Goal: Task Accomplishment & Management: Manage account settings

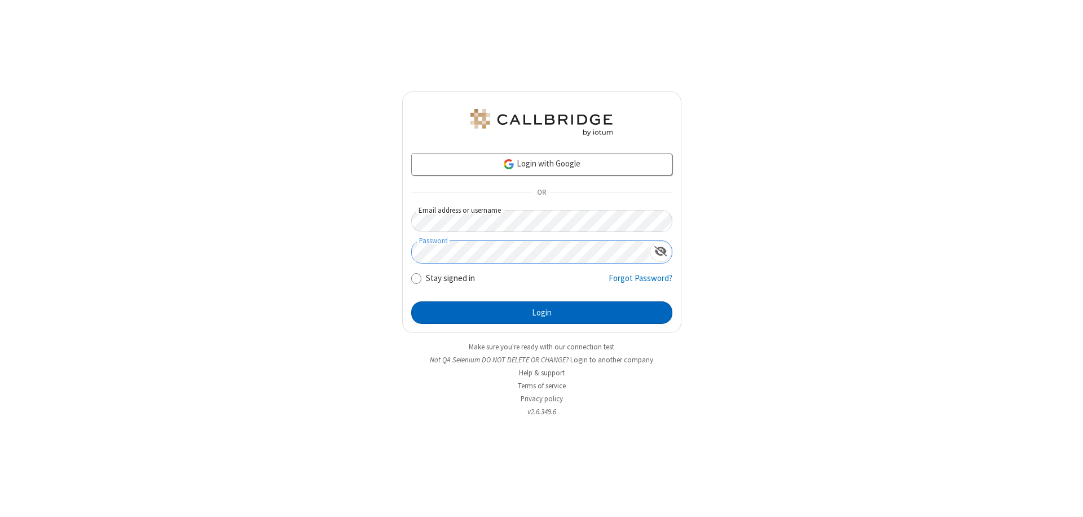
click at [542, 312] on button "Login" at bounding box center [541, 312] width 261 height 23
click at [416, 278] on input "Stay signed in" at bounding box center [416, 278] width 11 height 12
checkbox input "false"
click at [542, 312] on button "Login" at bounding box center [541, 312] width 261 height 23
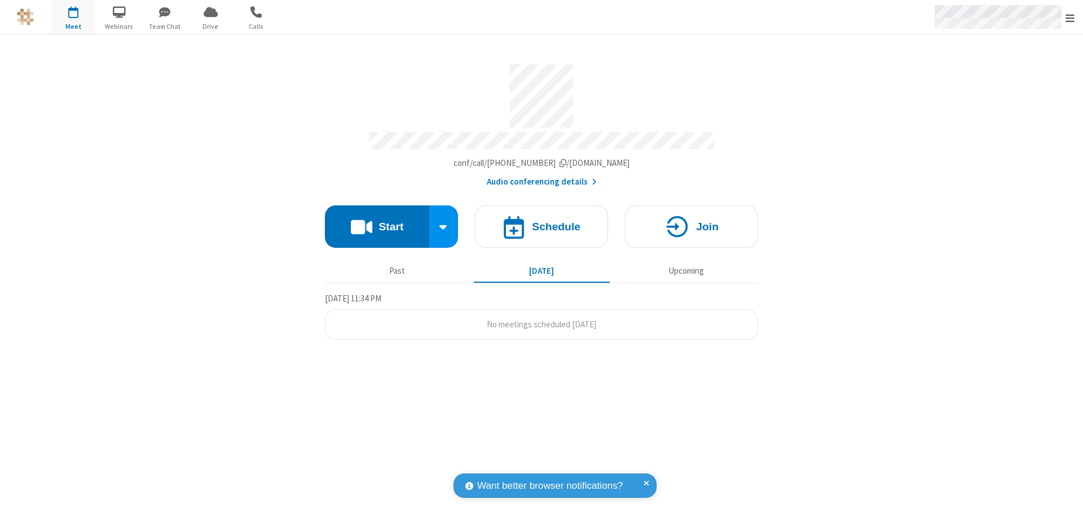
click at [1070, 17] on span "Open menu" at bounding box center [1070, 17] width 9 height 11
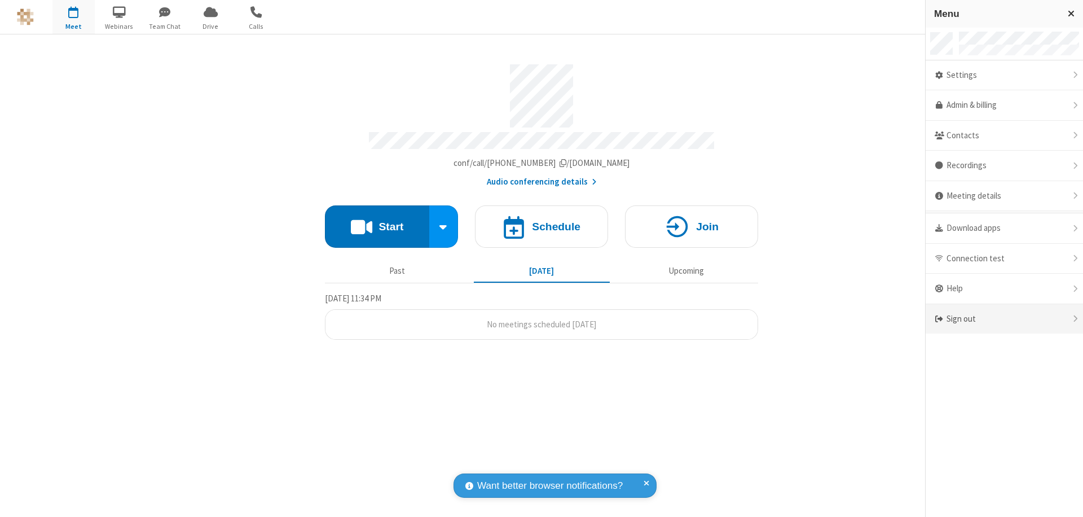
click at [1009, 319] on div "Sign out" at bounding box center [1004, 319] width 157 height 30
